Goal: Task Accomplishment & Management: Manage account settings

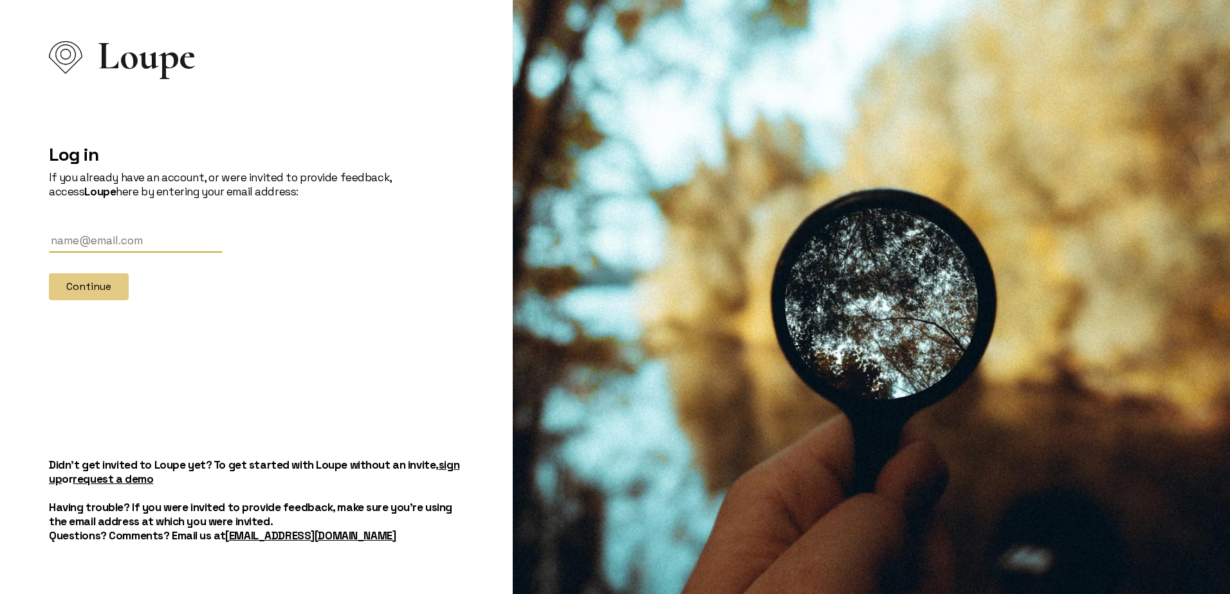
click at [140, 237] on input "text" at bounding box center [136, 242] width 174 height 24
type input "[EMAIL_ADDRESS][DOMAIN_NAME]"
click at [49, 273] on button "Continue" at bounding box center [89, 286] width 80 height 27
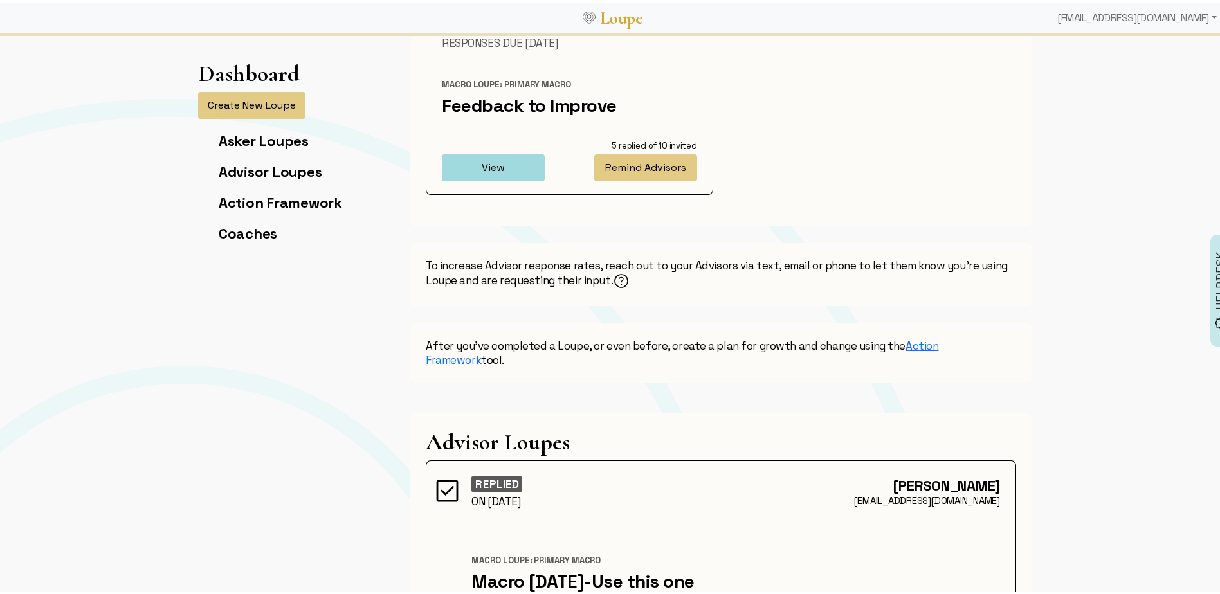
scroll to position [193, 0]
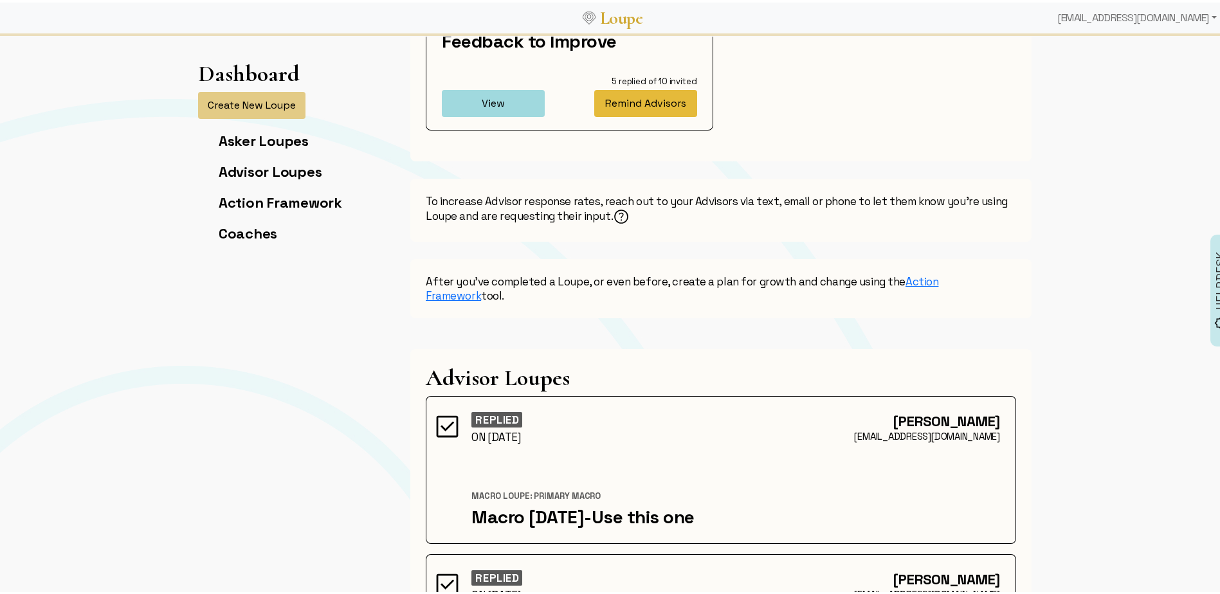
click at [655, 103] on button "Remind Advisors" at bounding box center [645, 100] width 103 height 27
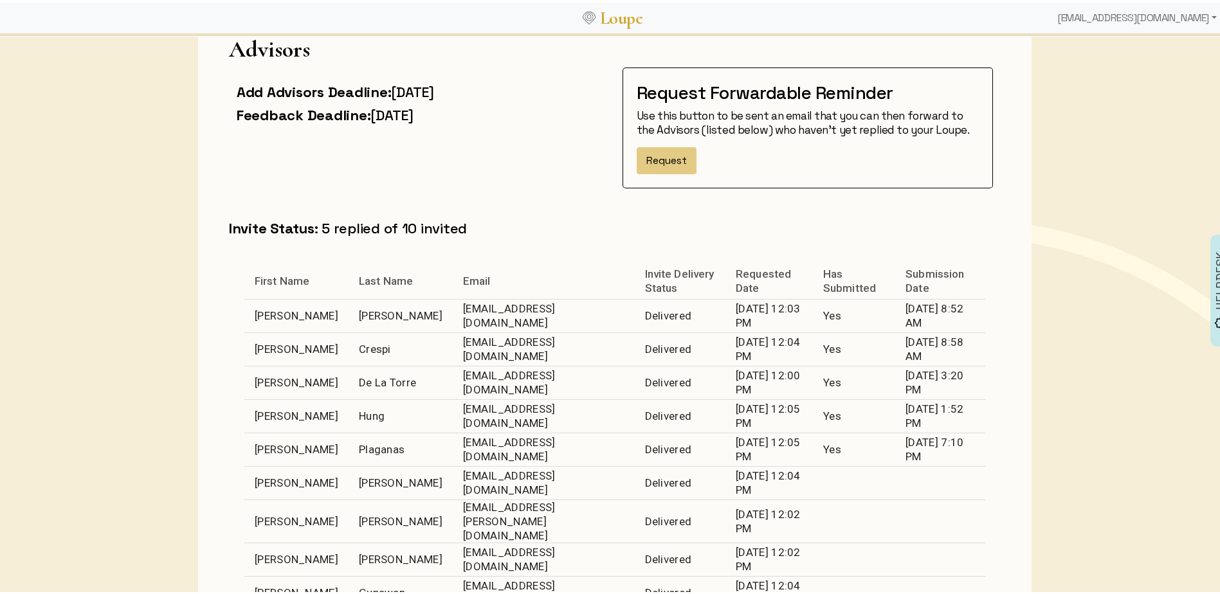
scroll to position [386, 0]
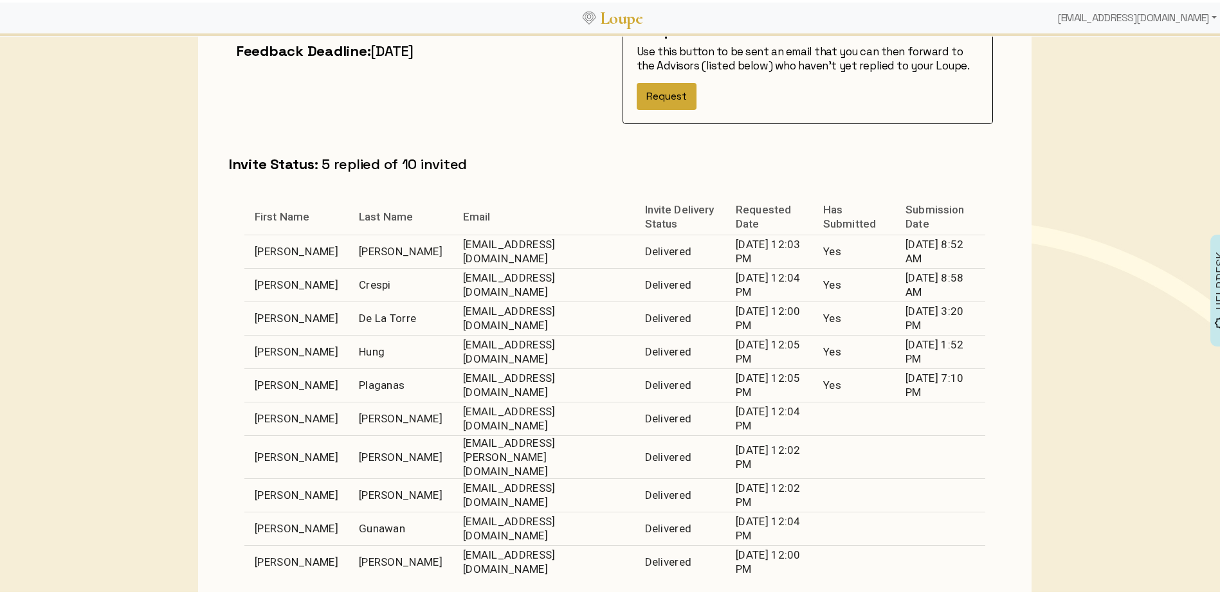
click at [657, 96] on button "Request" at bounding box center [667, 93] width 60 height 27
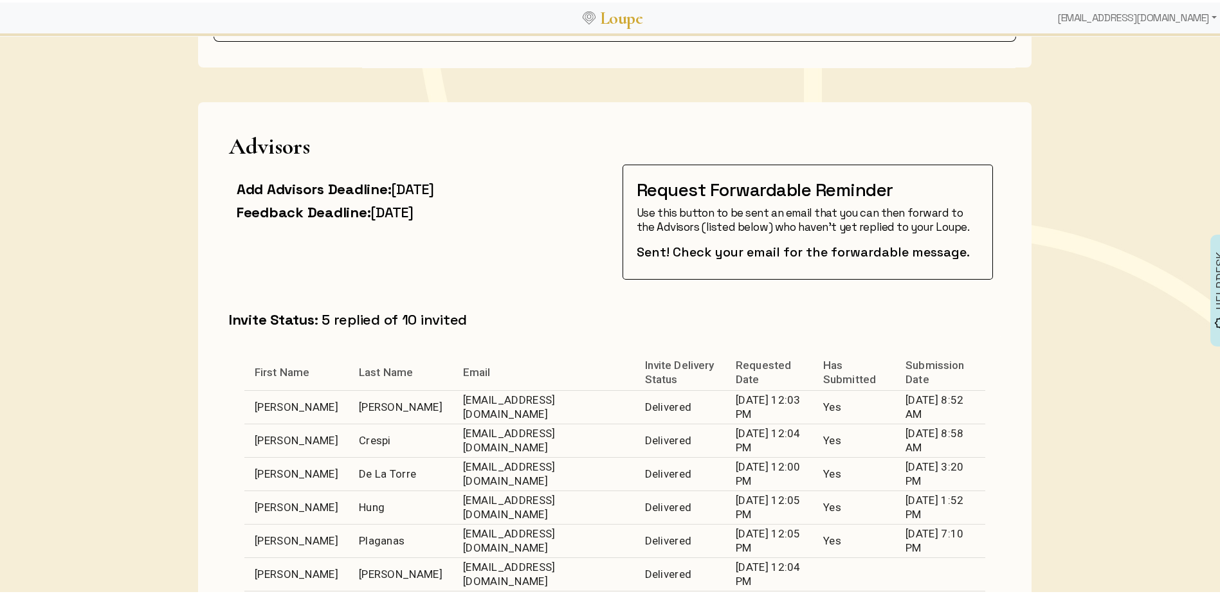
scroll to position [0, 0]
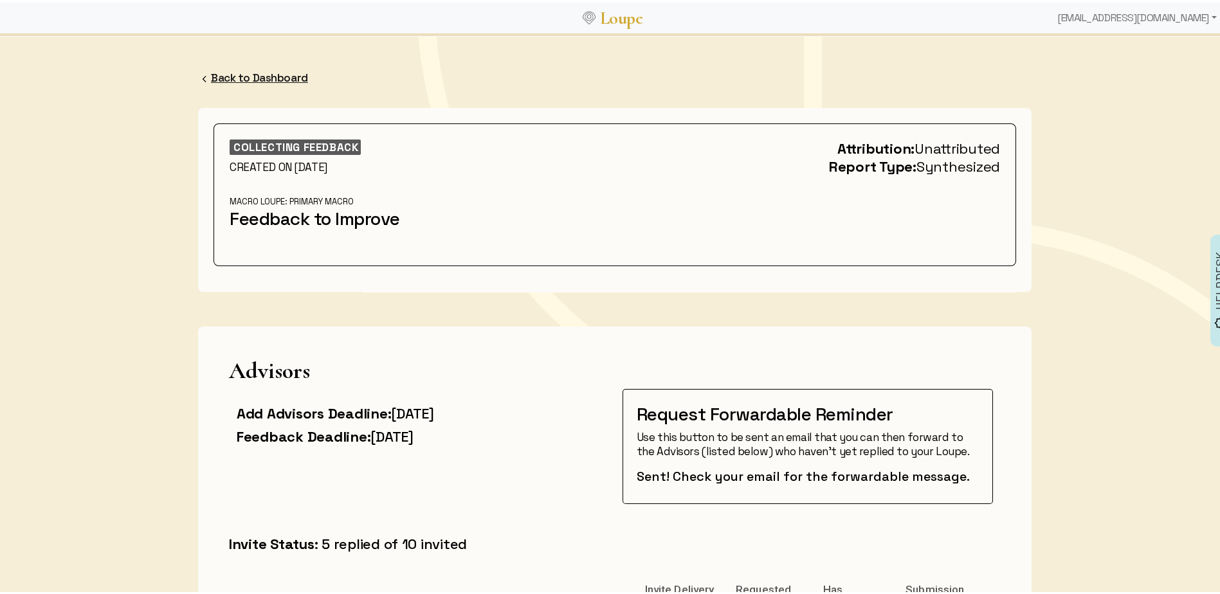
click at [221, 74] on link "Back to Dashboard" at bounding box center [259, 75] width 97 height 14
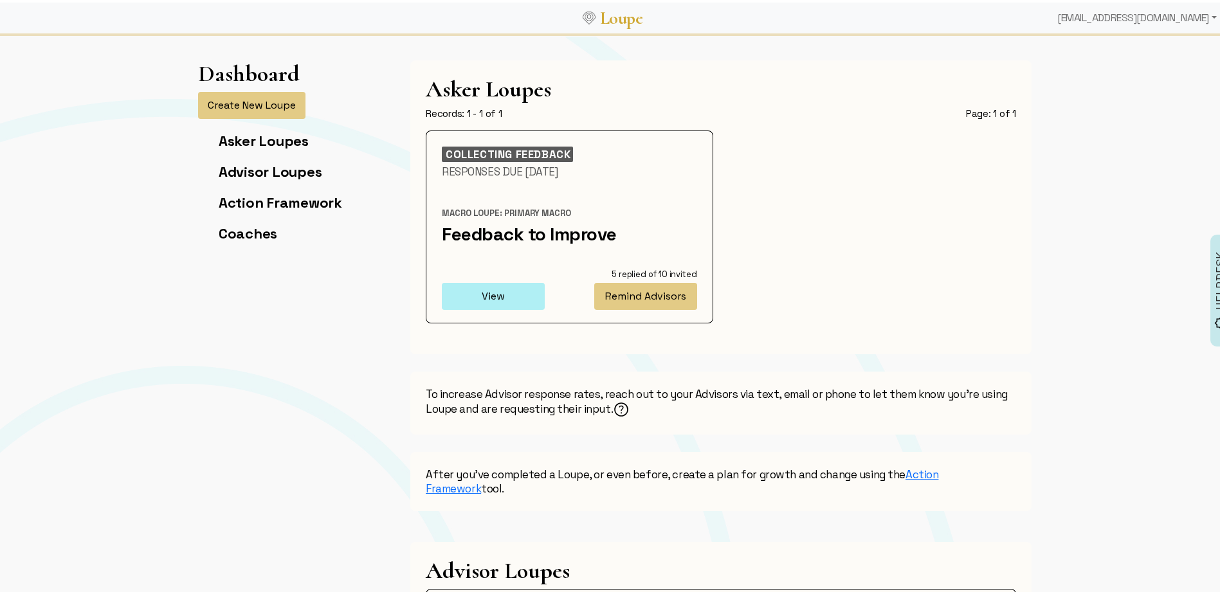
click at [460, 296] on button "View" at bounding box center [493, 293] width 103 height 27
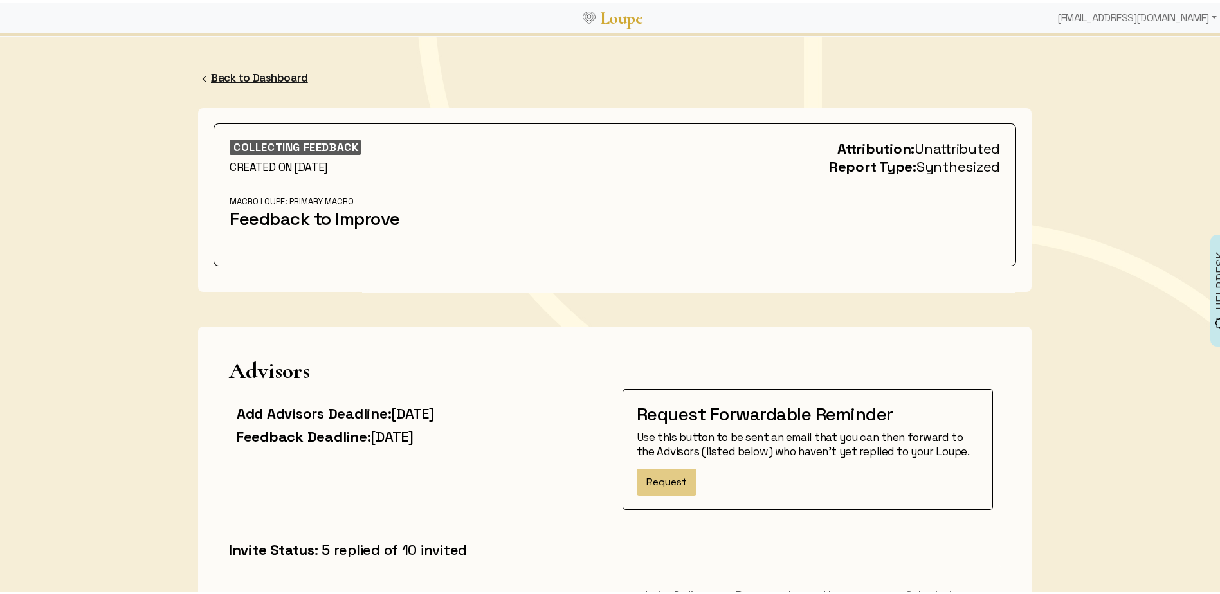
click at [221, 70] on link "Back to Dashboard" at bounding box center [259, 75] width 97 height 14
